Goal: Transaction & Acquisition: Purchase product/service

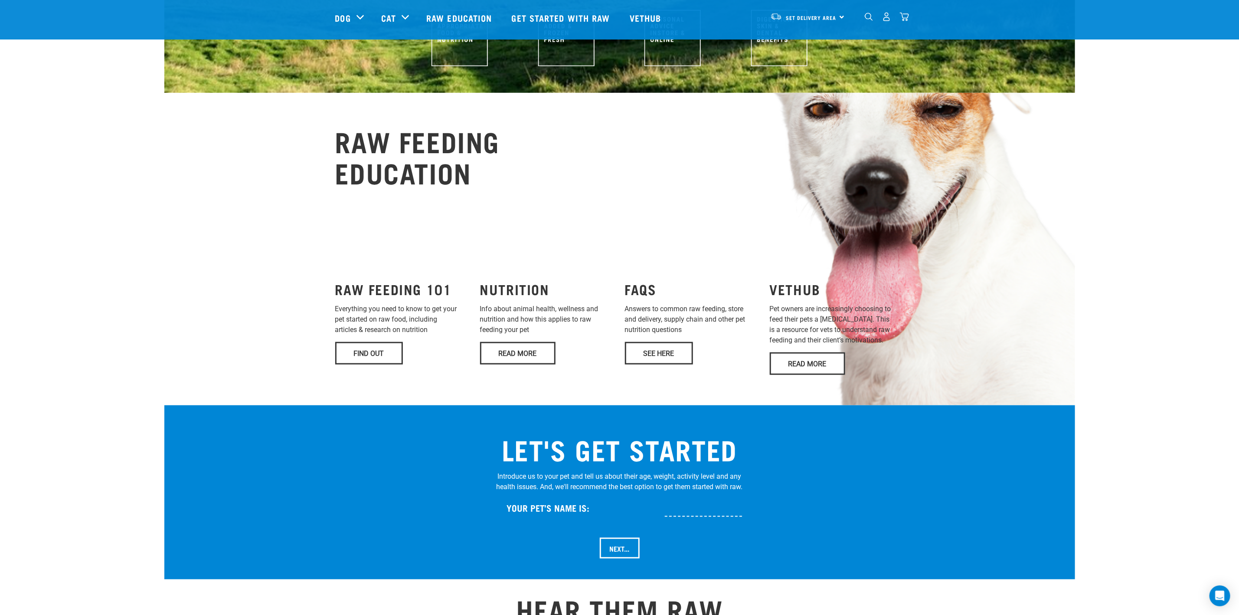
scroll to position [521, 0]
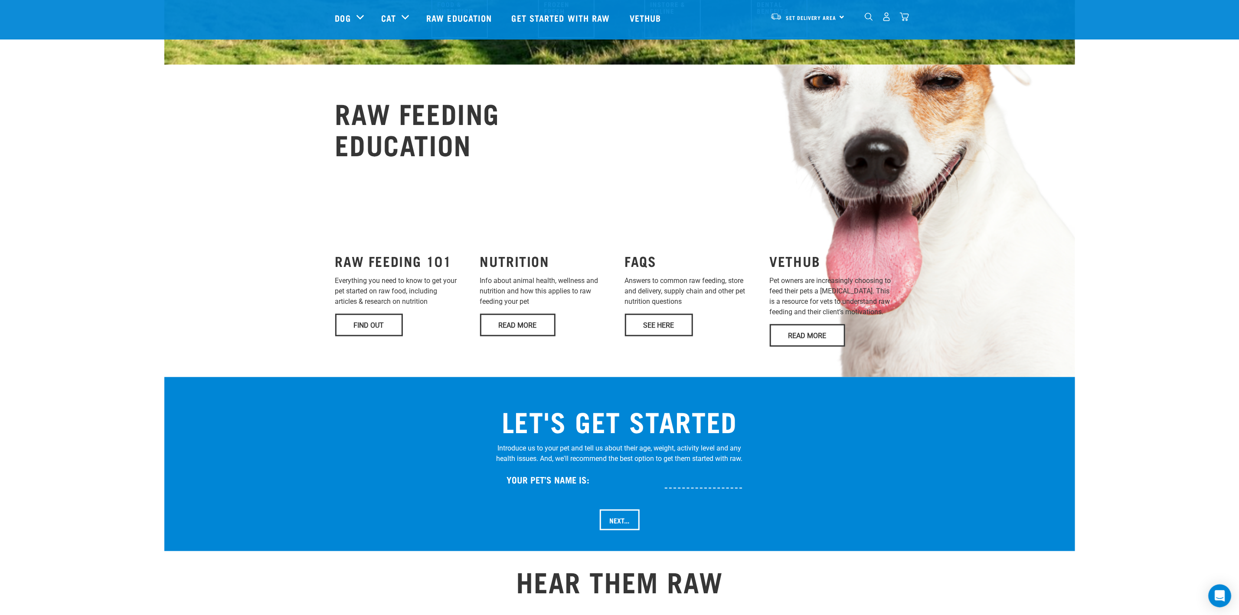
click at [1221, 598] on icon "Open Intercom Messenger" at bounding box center [1220, 595] width 10 height 11
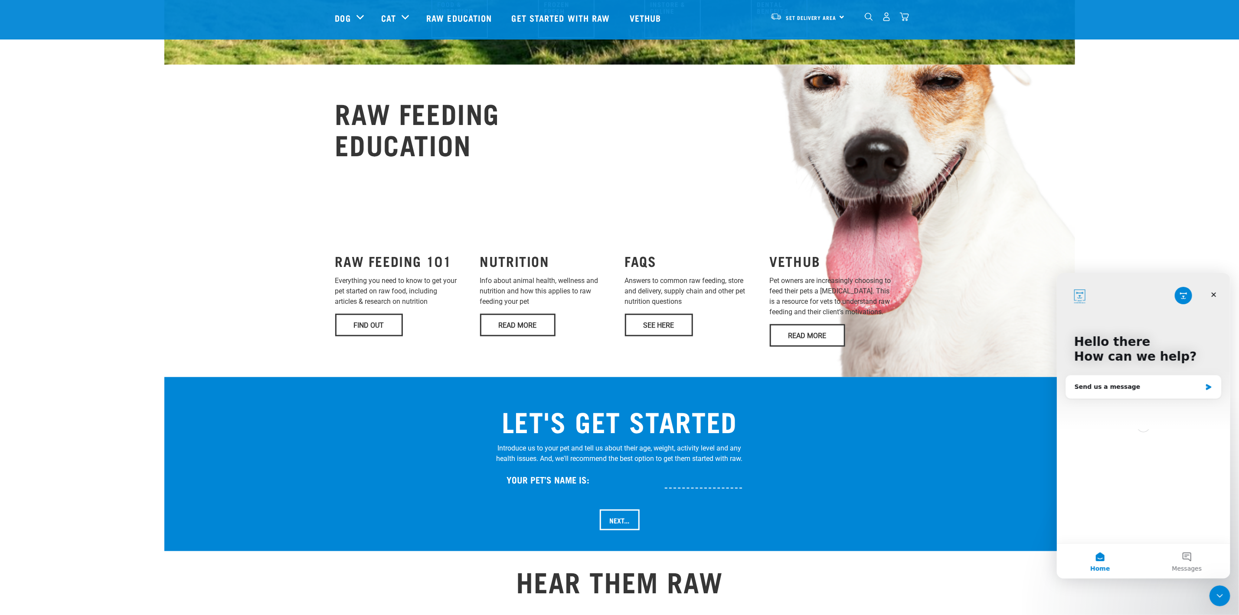
scroll to position [0, 0]
click at [1216, 295] on icon "Close" at bounding box center [1213, 294] width 7 height 7
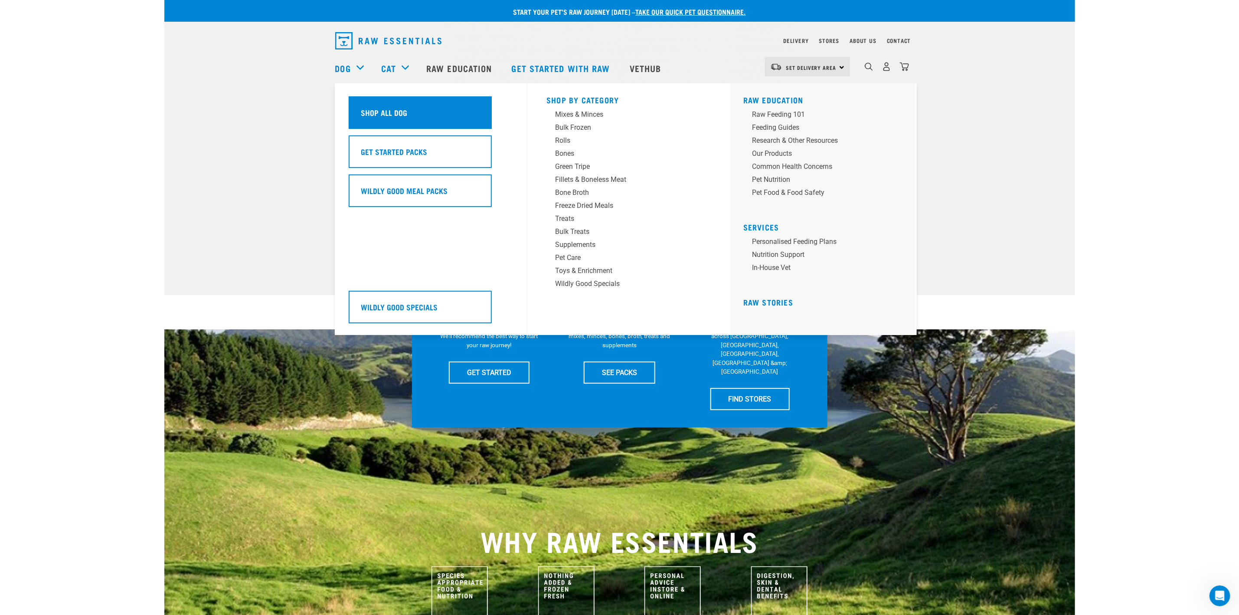
click at [370, 110] on h5 "Shop All Dog" at bounding box center [384, 112] width 46 height 11
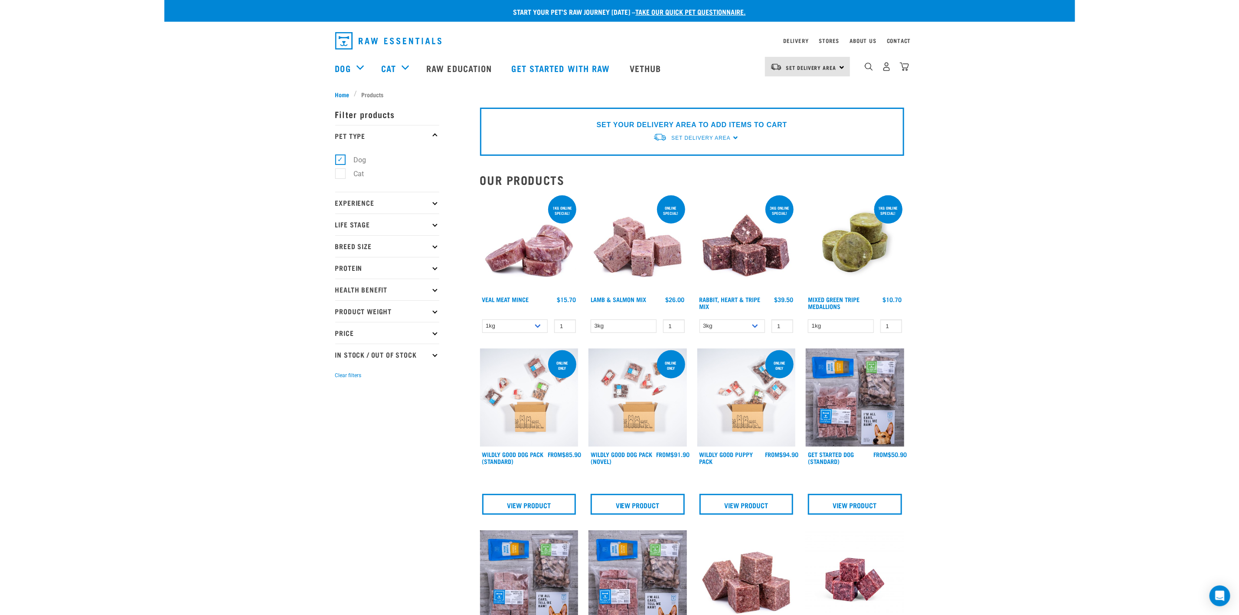
click at [382, 38] on img "dropdown navigation" at bounding box center [388, 40] width 106 height 17
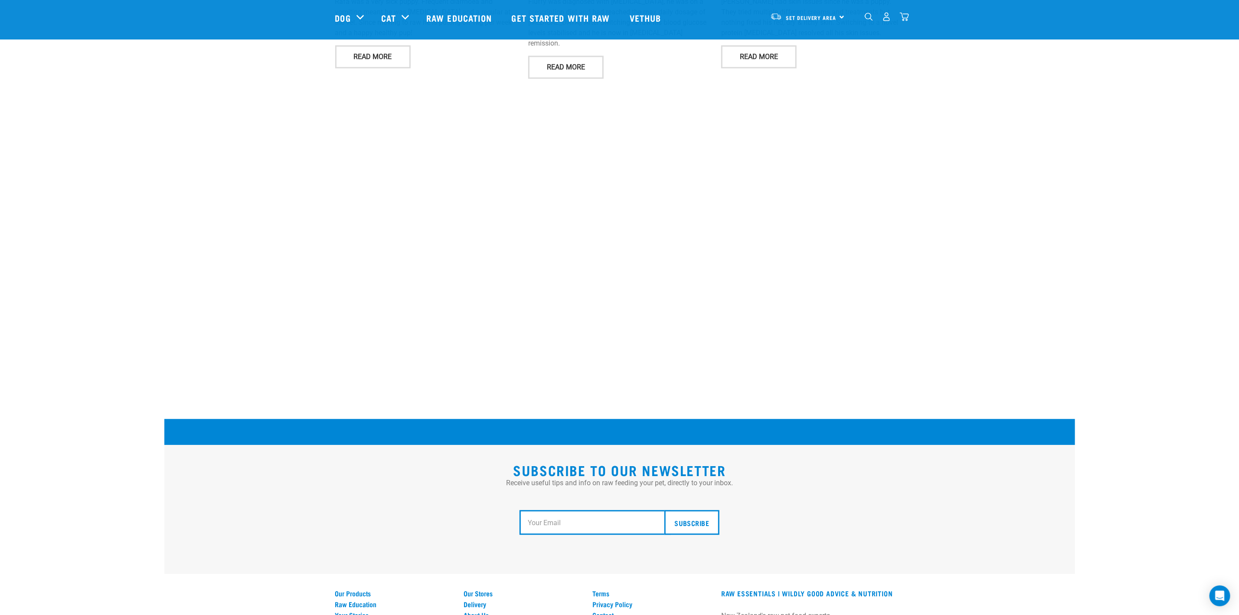
scroll to position [1280, 0]
